Goal: Transaction & Acquisition: Purchase product/service

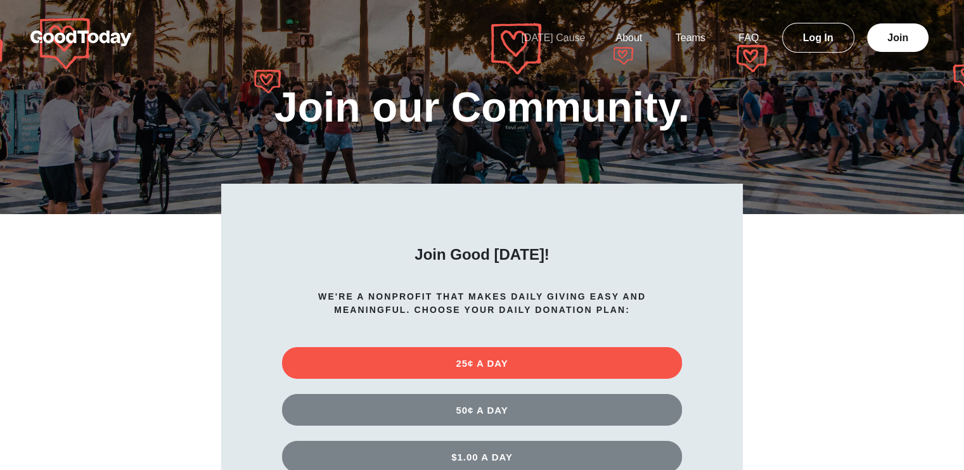
click at [555, 41] on link "[DATE] Cause" at bounding box center [553, 37] width 94 height 11
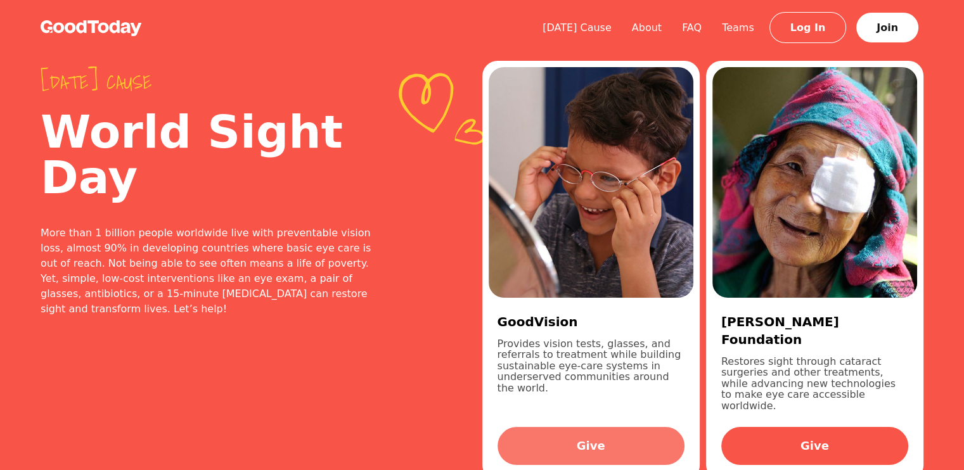
click at [618, 427] on link "Give" at bounding box center [591, 446] width 187 height 38
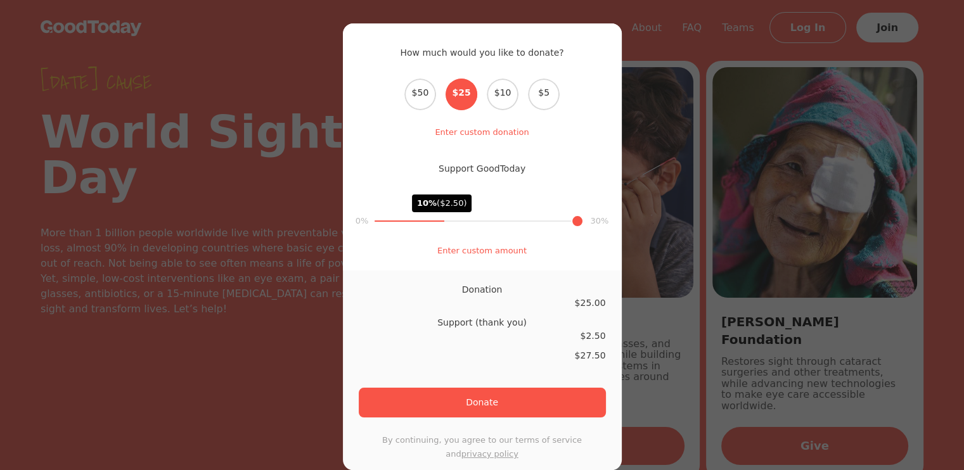
click at [687, 86] on div "How much would you like to donate? Select the donation amount $50 $25 $10 $5 En…" at bounding box center [482, 235] width 964 height 470
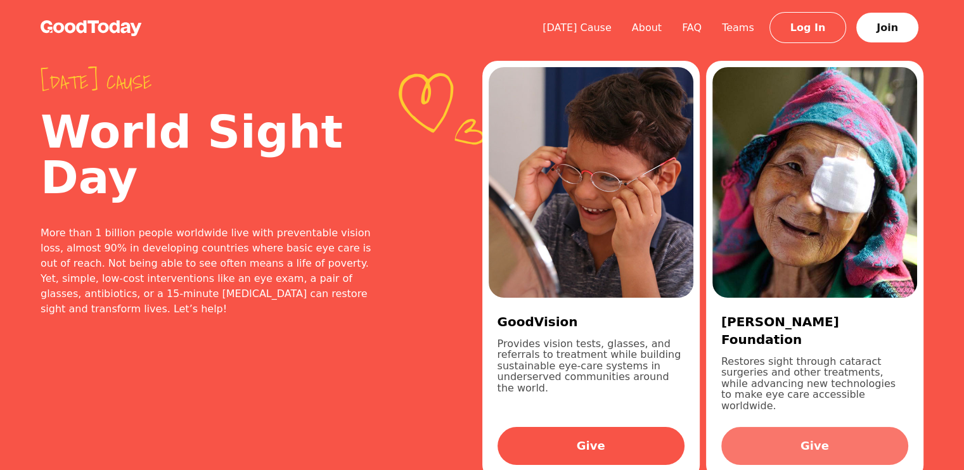
click at [768, 432] on link "Give" at bounding box center [814, 446] width 187 height 38
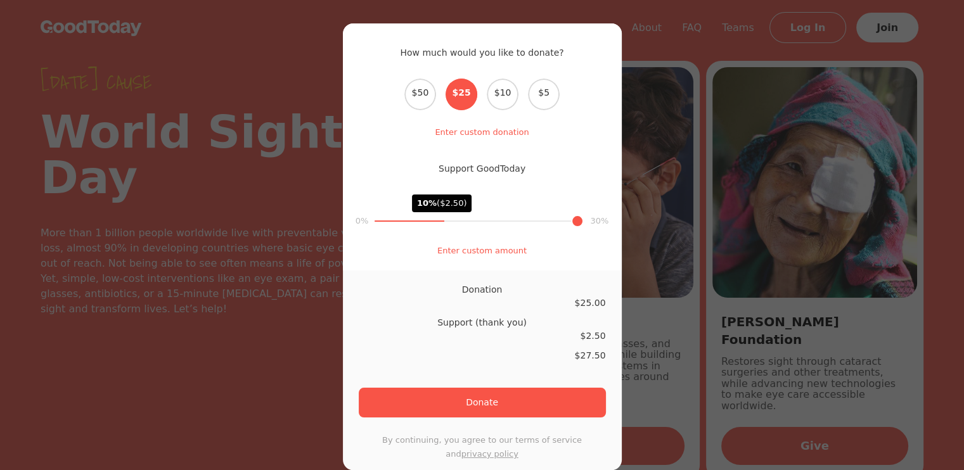
click at [269, 303] on div "How much would you like to donate? Select the donation amount $50 $25 $10 $5 En…" at bounding box center [482, 235] width 964 height 470
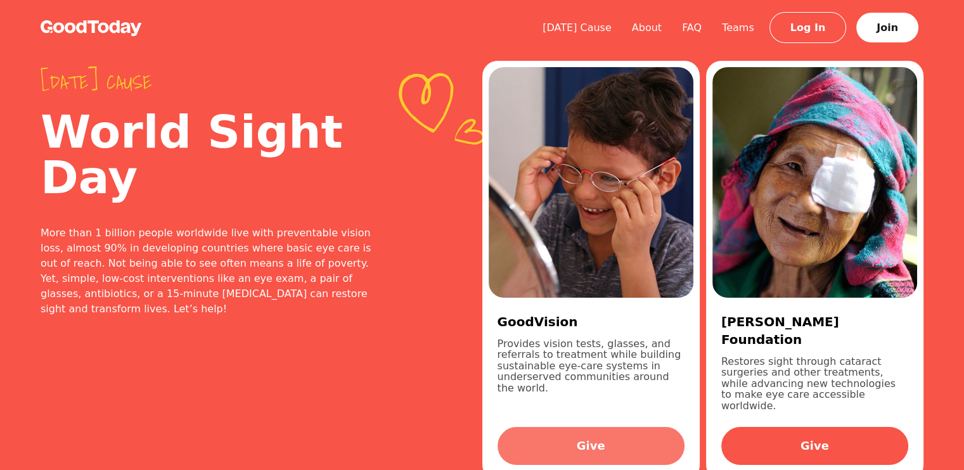
click at [569, 427] on link "Give" at bounding box center [591, 446] width 187 height 38
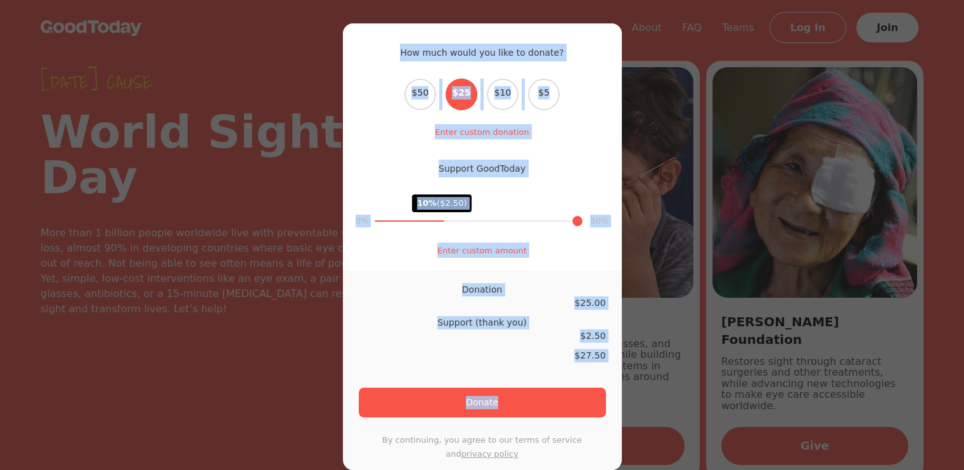
drag, startPoint x: 403, startPoint y: 51, endPoint x: 598, endPoint y: 390, distance: 390.8
click at [598, 390] on div "How much would you like to donate? Select the donation amount $50 $25 $10 $5 En…" at bounding box center [482, 246] width 279 height 447
copy div "How much would you like to donate? Select the donation amount $50 $25 $10 $5 En…"
click at [388, 439] on p "By continuing, you agree to our terms of service and privacy policy" at bounding box center [482, 448] width 247 height 28
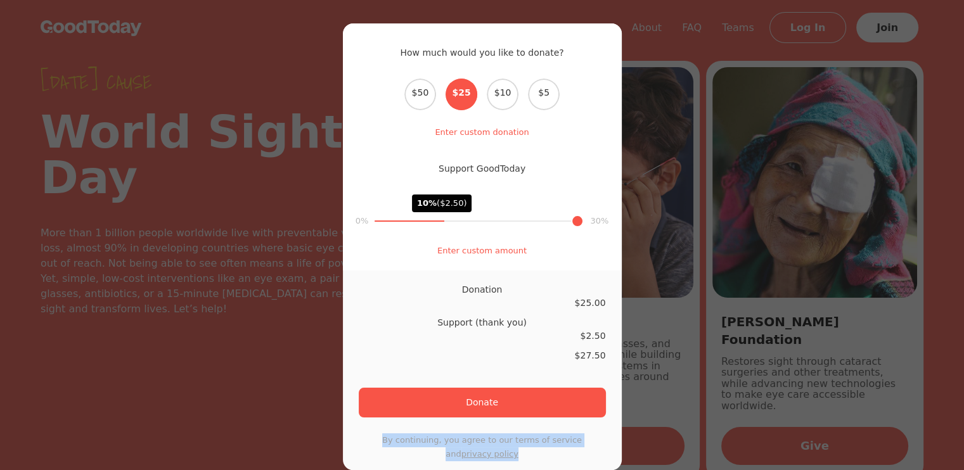
drag, startPoint x: 387, startPoint y: 440, endPoint x: 527, endPoint y: 449, distance: 140.4
click at [527, 449] on p "By continuing, you agree to our terms of service and privacy policy" at bounding box center [482, 448] width 247 height 28
copy p "By continuing, you agree to our terms of service and privacy policy"
click at [706, 27] on div "How much would you like to donate? Select the donation amount $50 $25 $10 $5 En…" at bounding box center [482, 235] width 964 height 470
